Goal: Task Accomplishment & Management: Use online tool/utility

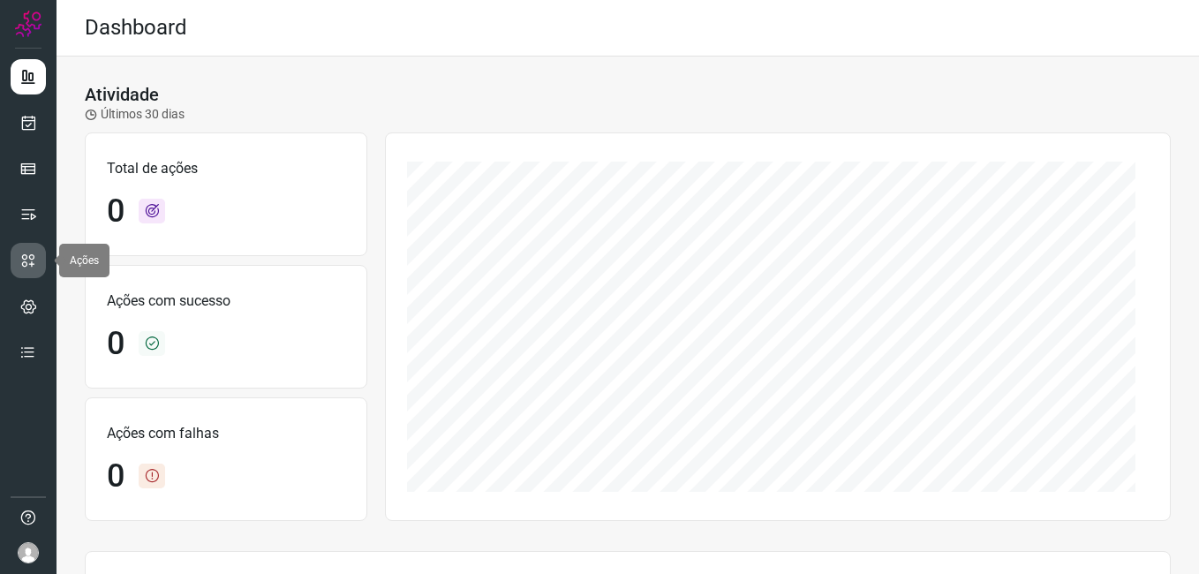
click at [35, 252] on icon at bounding box center [28, 261] width 18 height 18
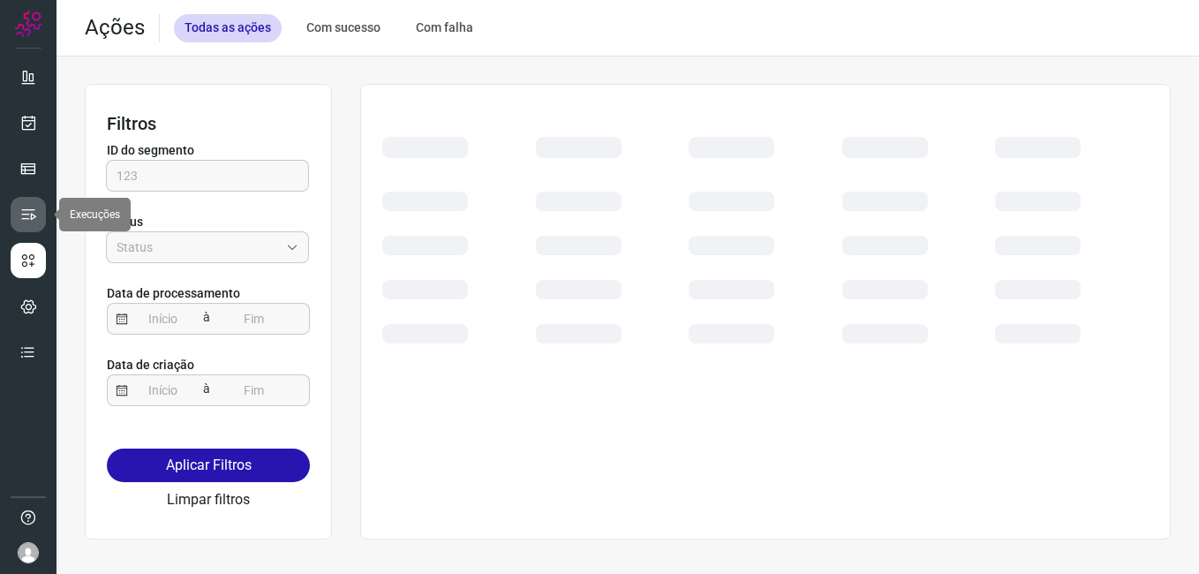
click at [28, 206] on icon at bounding box center [28, 215] width 18 height 18
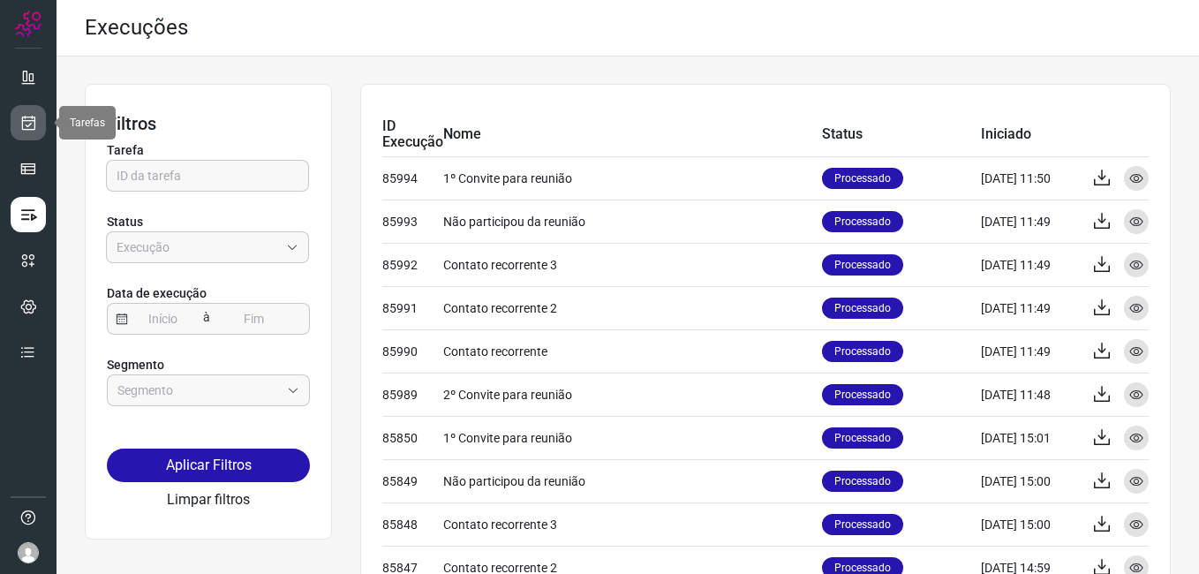
click at [34, 120] on icon at bounding box center [28, 123] width 19 height 18
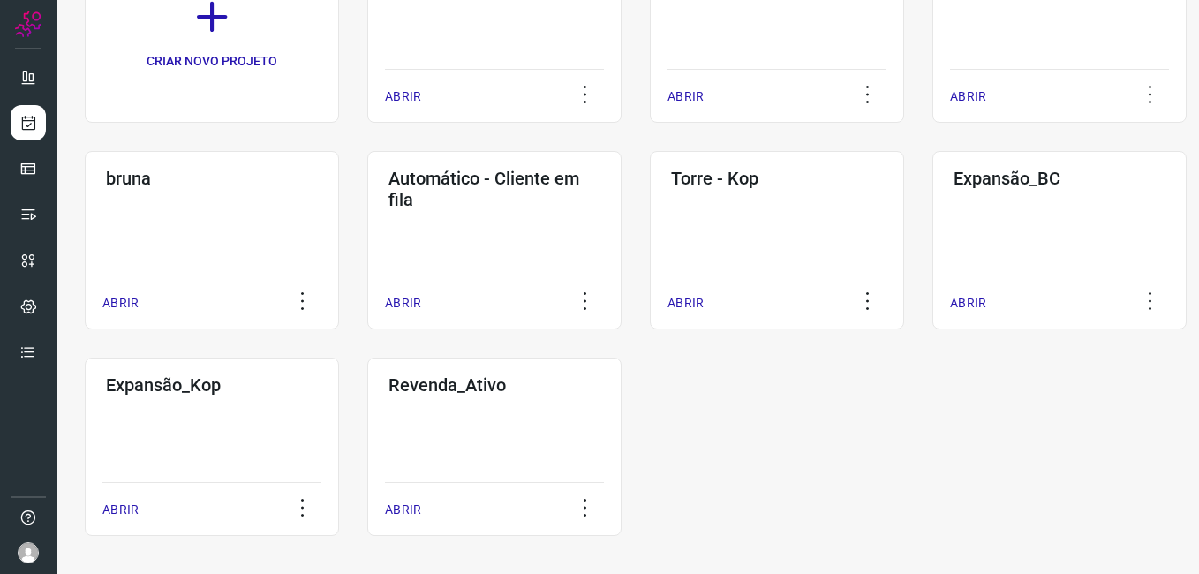
scroll to position [202, 0]
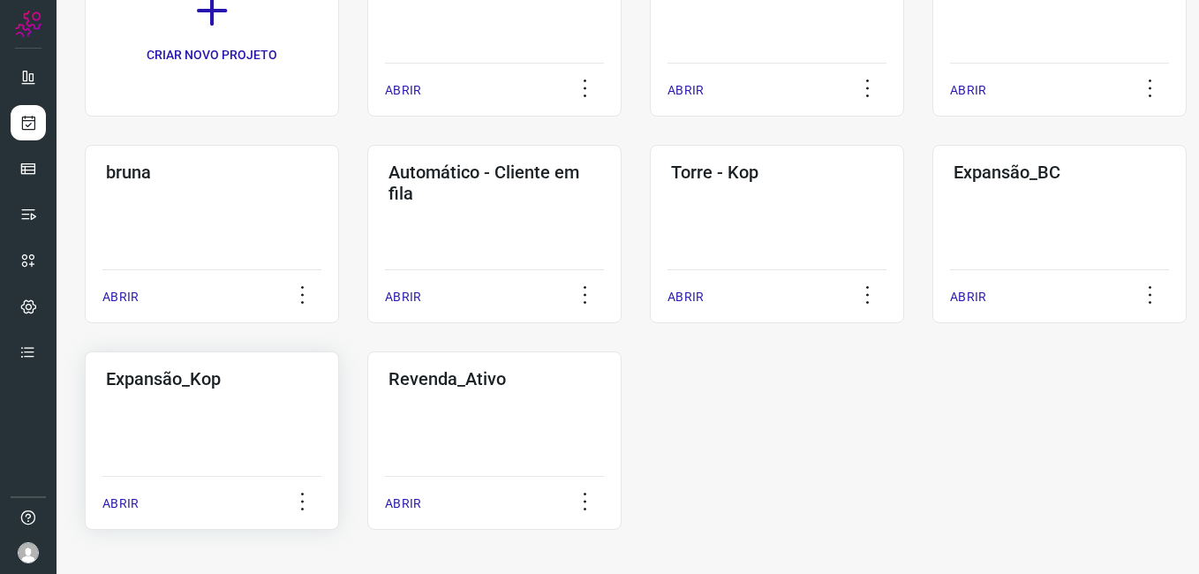
click at [117, 499] on p "ABRIR" at bounding box center [120, 503] width 36 height 19
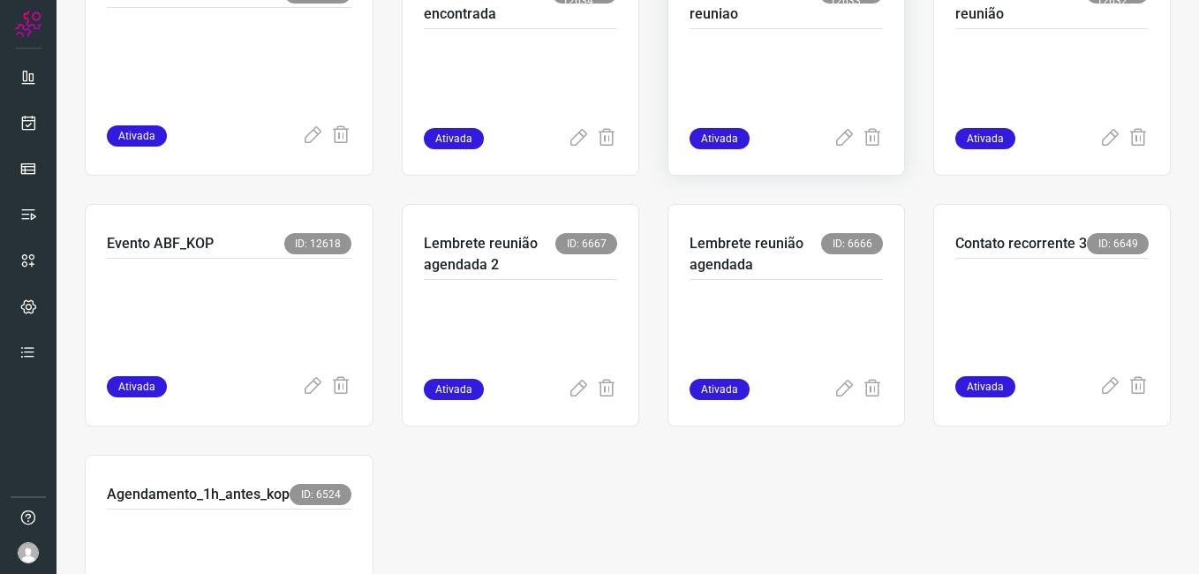
scroll to position [585, 0]
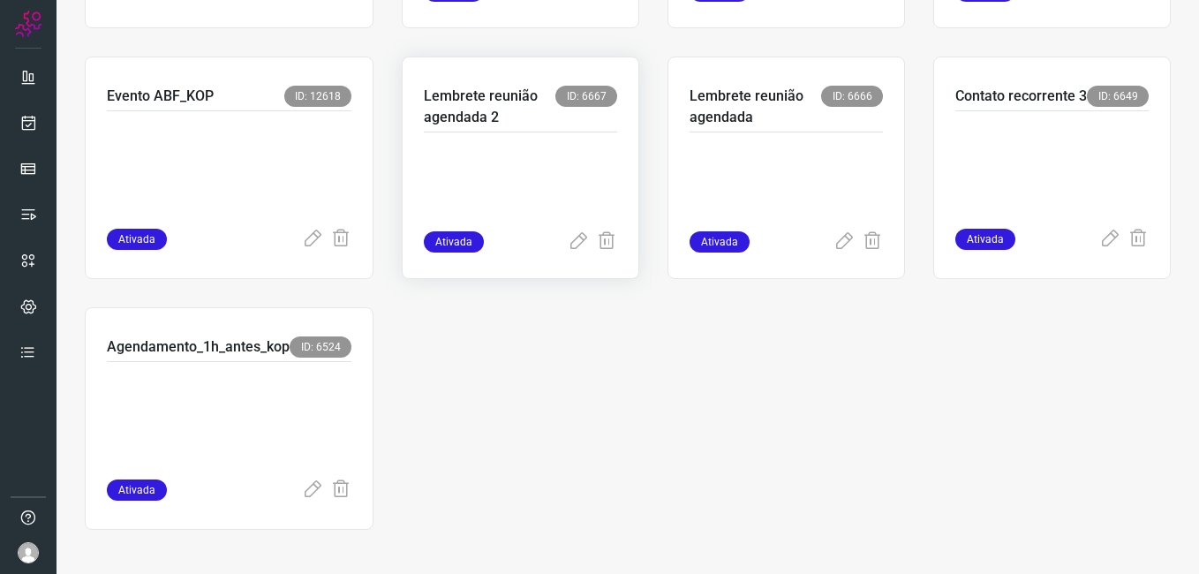
click at [463, 103] on p "Lembrete reunião agendada 2" at bounding box center [490, 107] width 132 height 42
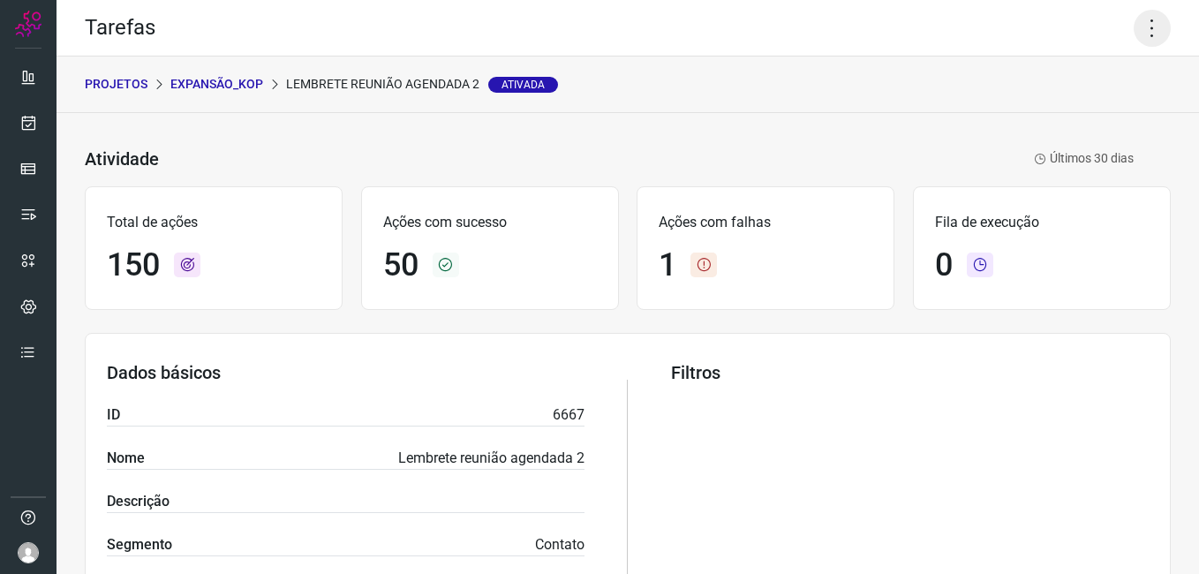
click at [1139, 38] on icon at bounding box center [1151, 28] width 37 height 37
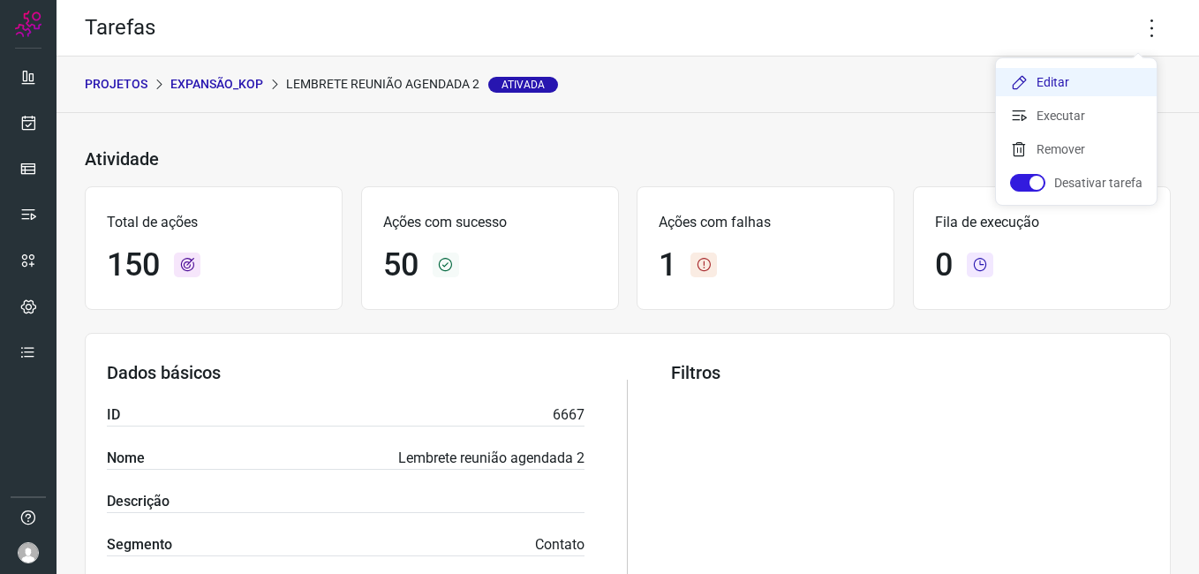
click at [1105, 78] on li "Editar" at bounding box center [1076, 82] width 161 height 28
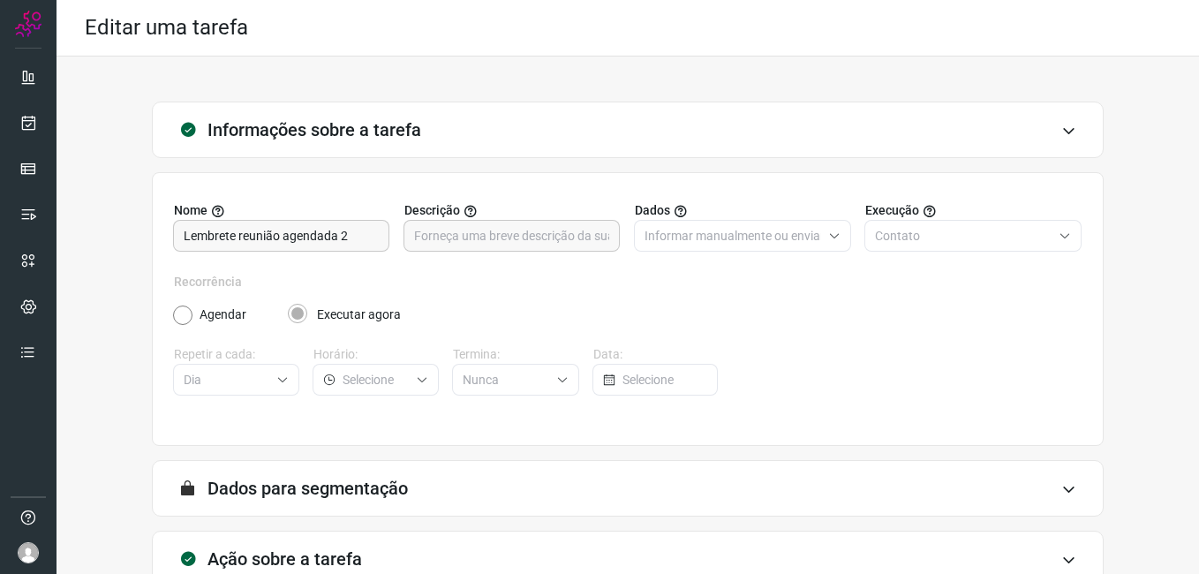
click at [1061, 132] on icon at bounding box center [1068, 131] width 15 height 14
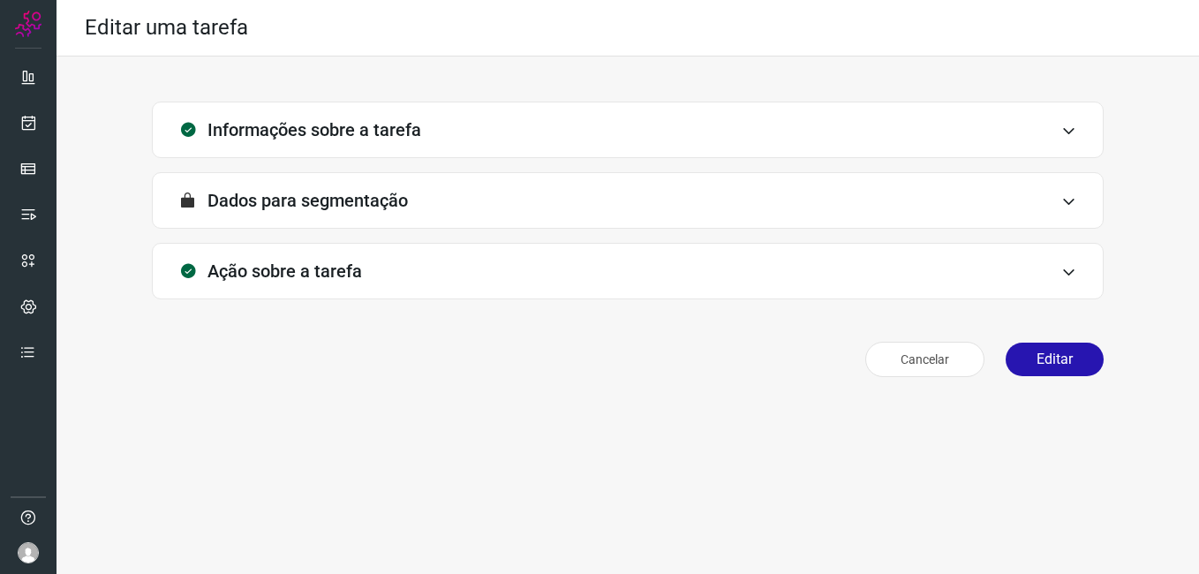
click at [1053, 132] on div "Informações sobre a tarefa" at bounding box center [628, 130] width 952 height 56
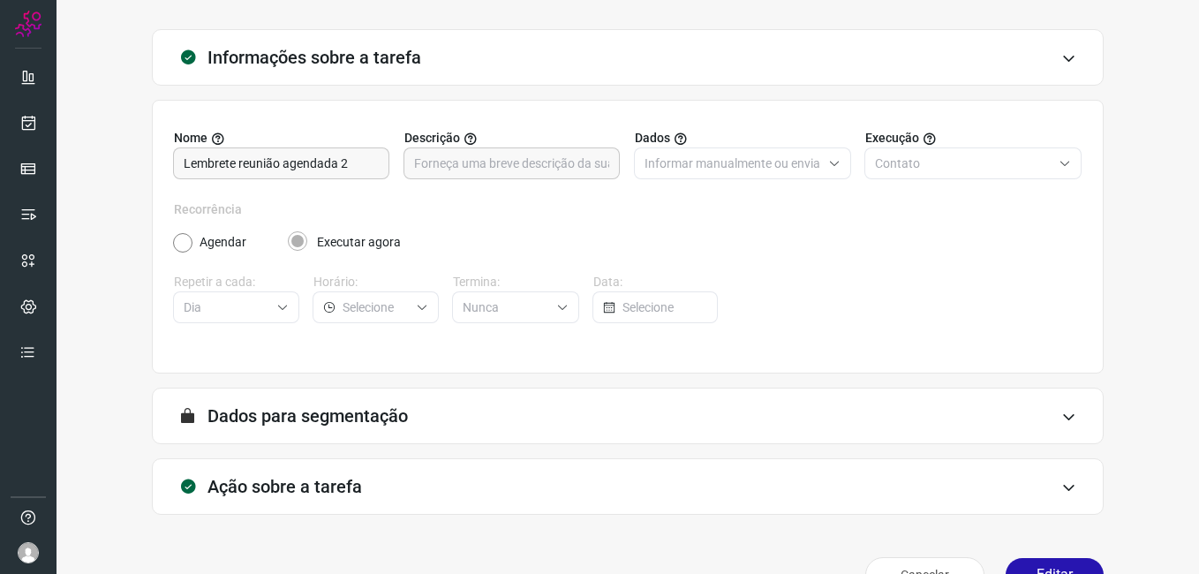
scroll to position [116, 0]
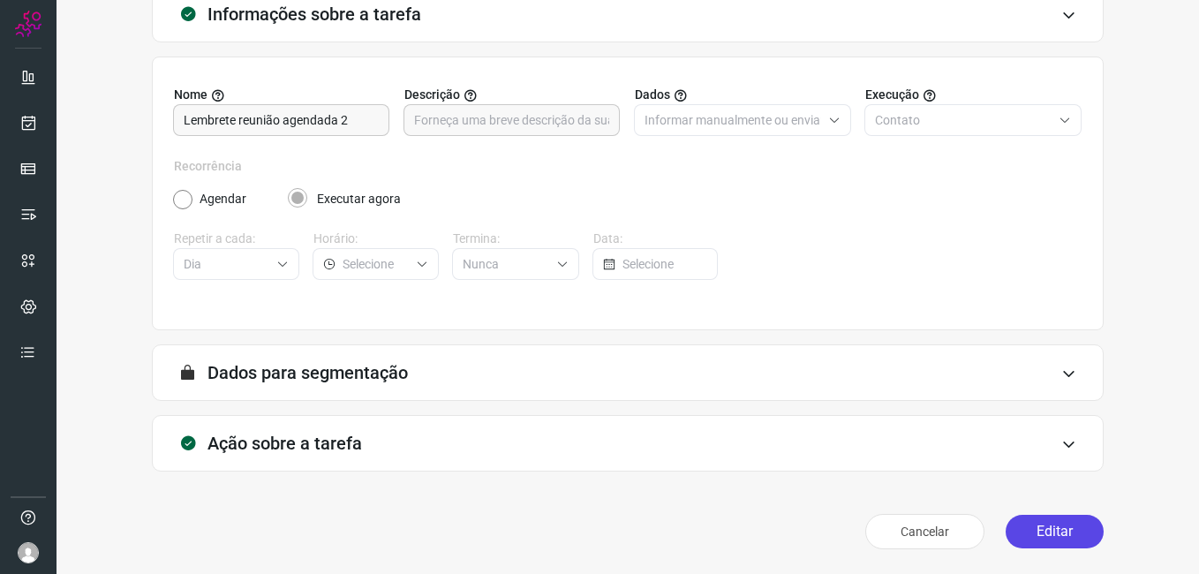
click at [1028, 542] on button "Editar" at bounding box center [1054, 532] width 98 height 34
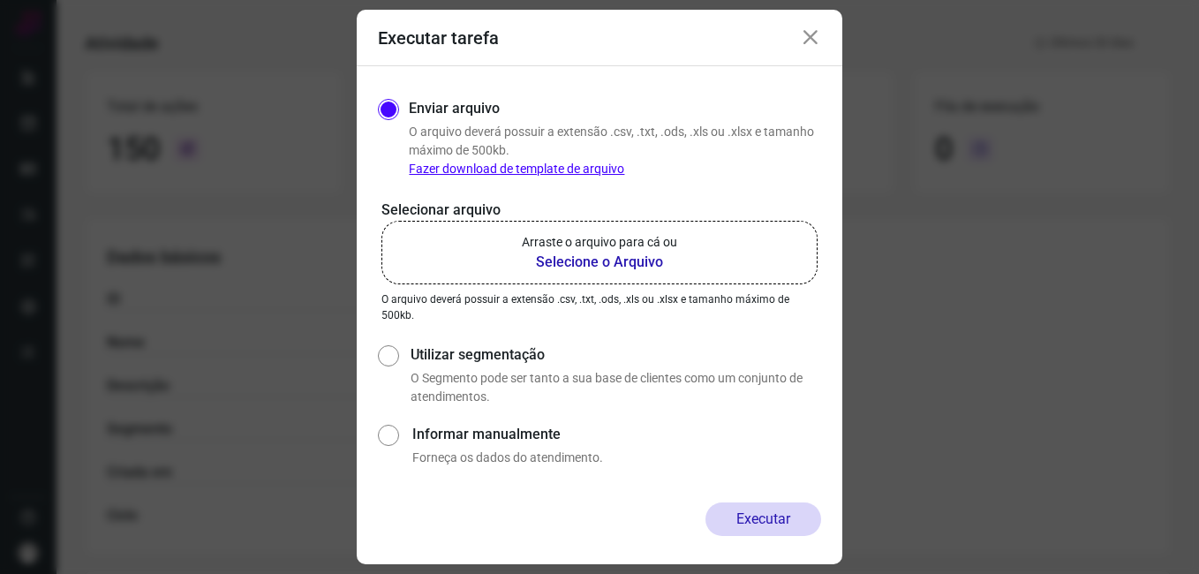
click at [663, 494] on div "Enviar arquivo O arquivo deverá possuir a extensão .csv, .txt, .ods, .xls ou .x…" at bounding box center [599, 284] width 485 height 436
click at [645, 252] on b "Selecione o Arquivo" at bounding box center [599, 262] width 155 height 21
click at [0, 0] on input "Arraste o arquivo para cá ou Selecione o Arquivo" at bounding box center [0, 0] width 0 height 0
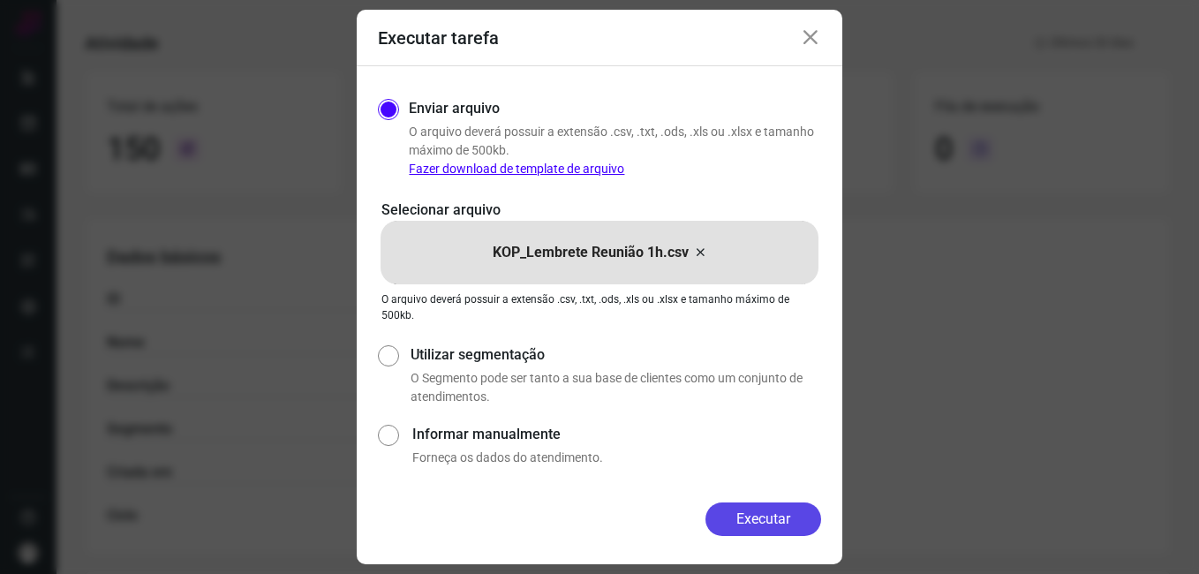
click at [766, 512] on button "Executar" at bounding box center [763, 519] width 116 height 34
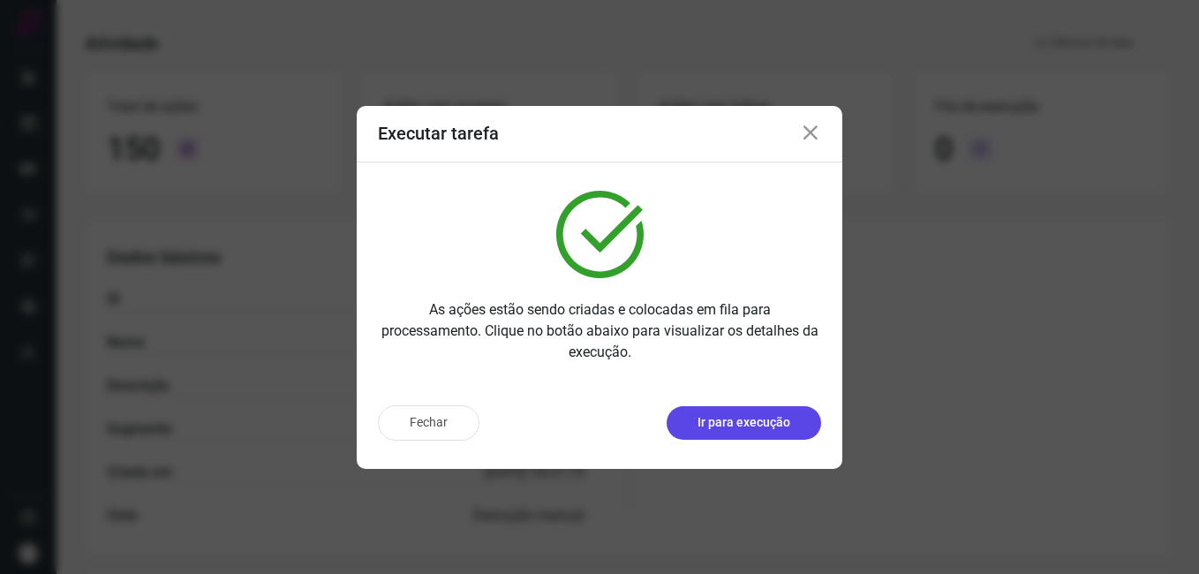
click at [770, 430] on p "Ir para execução" at bounding box center [743, 422] width 93 height 19
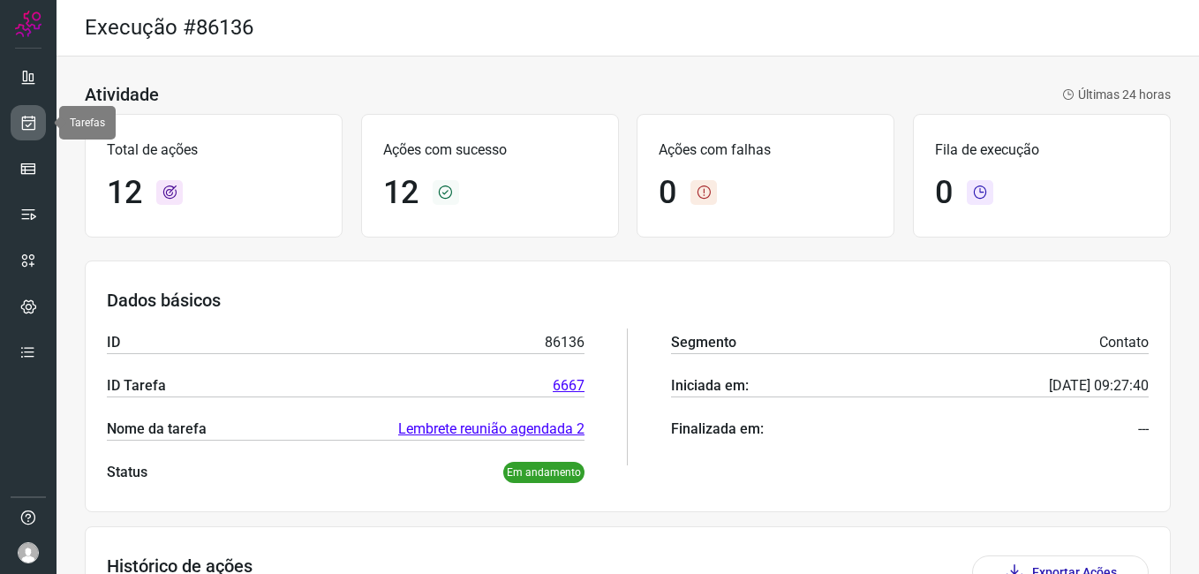
click at [28, 127] on icon at bounding box center [28, 123] width 19 height 18
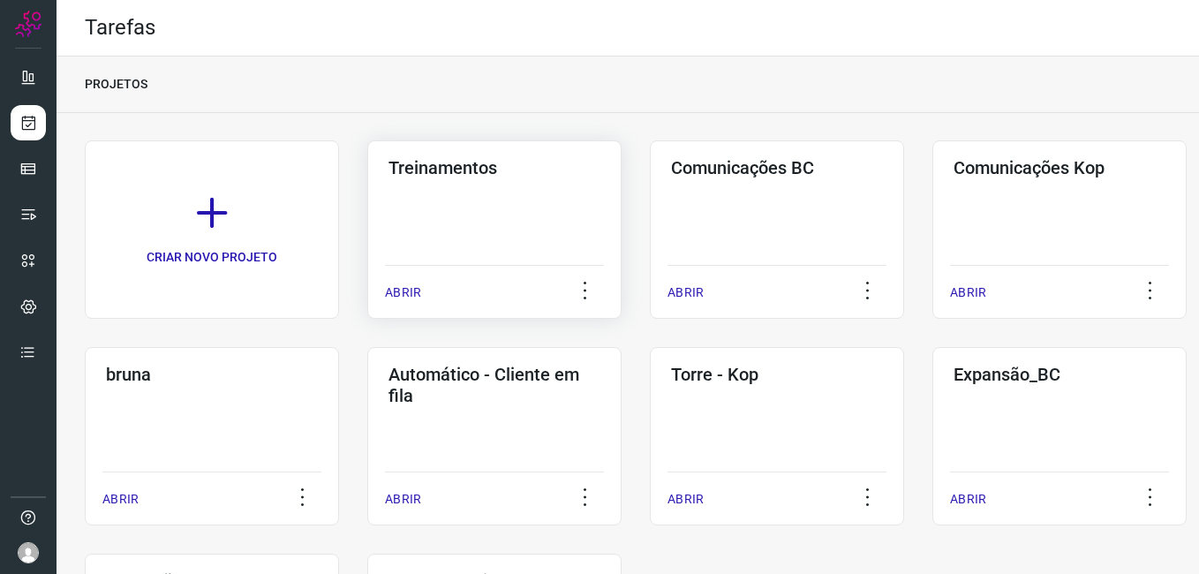
scroll to position [202, 0]
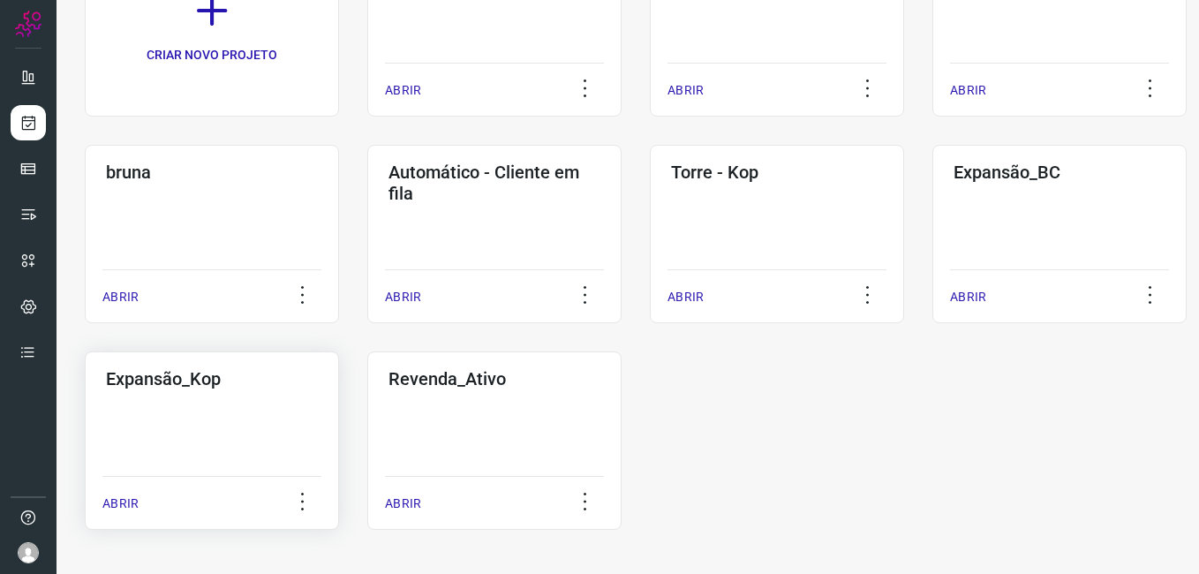
click at [119, 500] on p "ABRIR" at bounding box center [120, 503] width 36 height 19
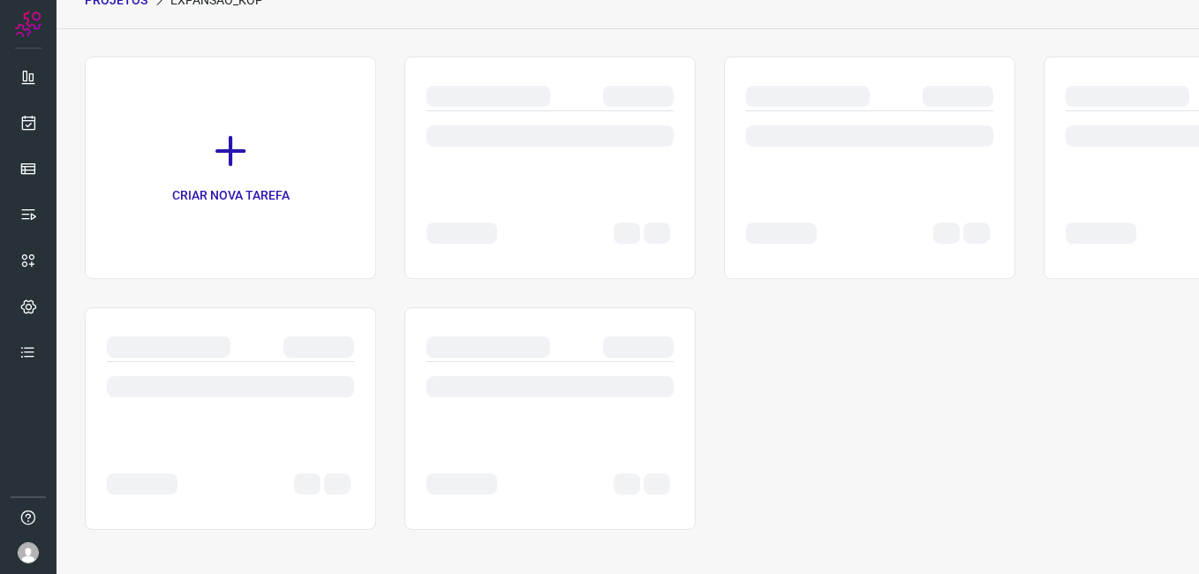
scroll to position [84, 0]
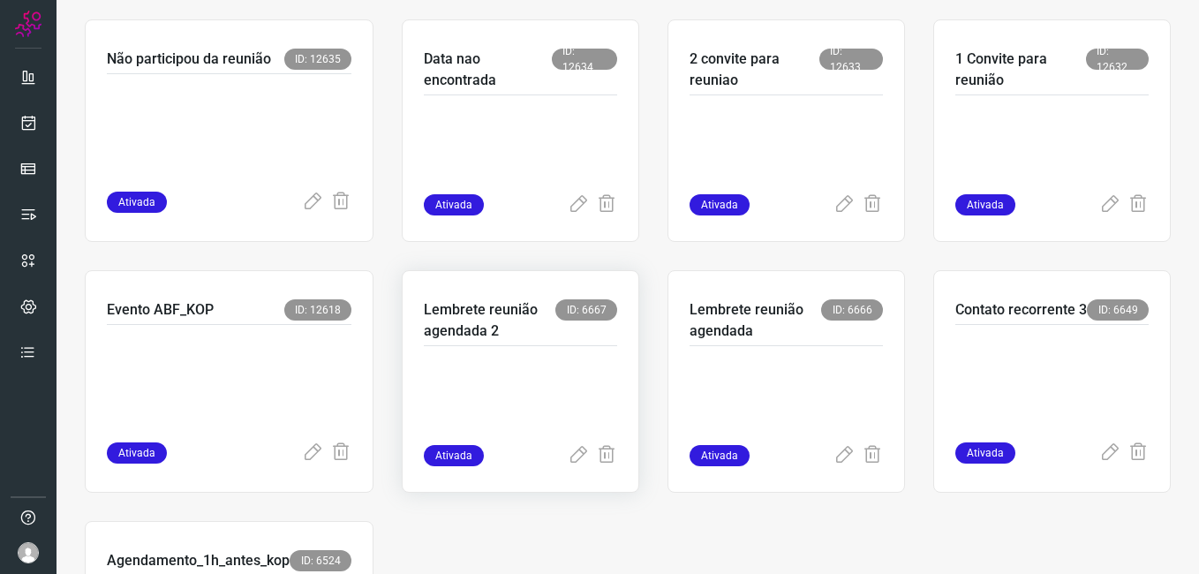
click at [445, 301] on p "Lembrete reunião agendada 2" at bounding box center [490, 320] width 132 height 42
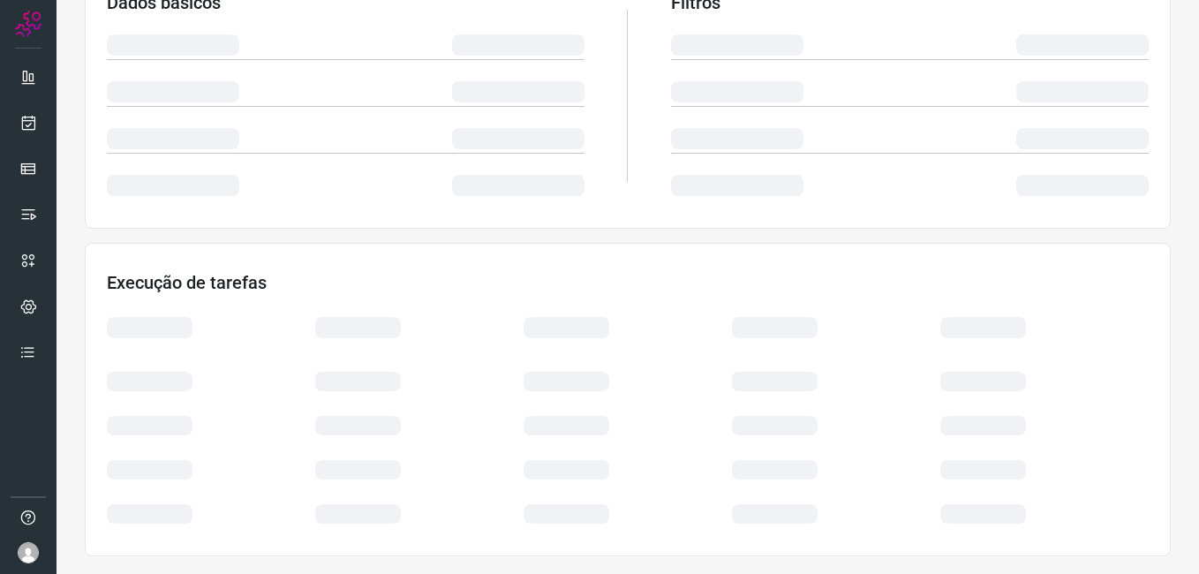
scroll to position [338, 0]
